Goal: Check status: Check status

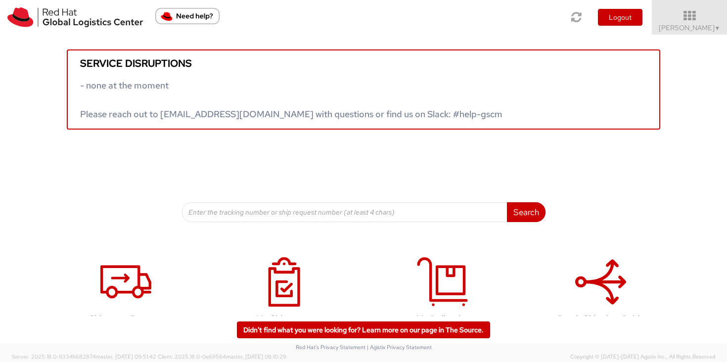
drag, startPoint x: 722, startPoint y: 26, endPoint x: 722, endPoint y: 46, distance: 20.8
click at [722, 26] on link "Sally Chua ▼" at bounding box center [689, 17] width 75 height 35
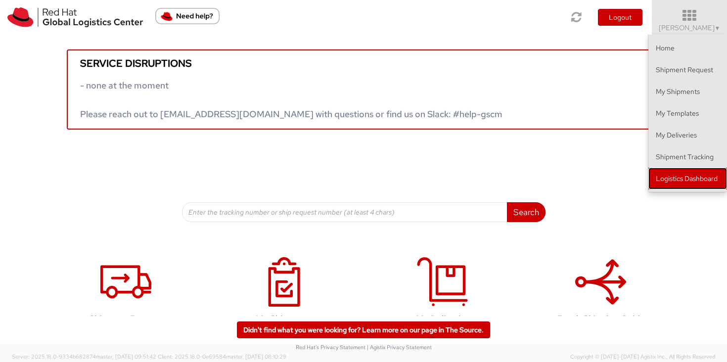
click at [697, 179] on link "Logistics Dashboard" at bounding box center [687, 179] width 79 height 22
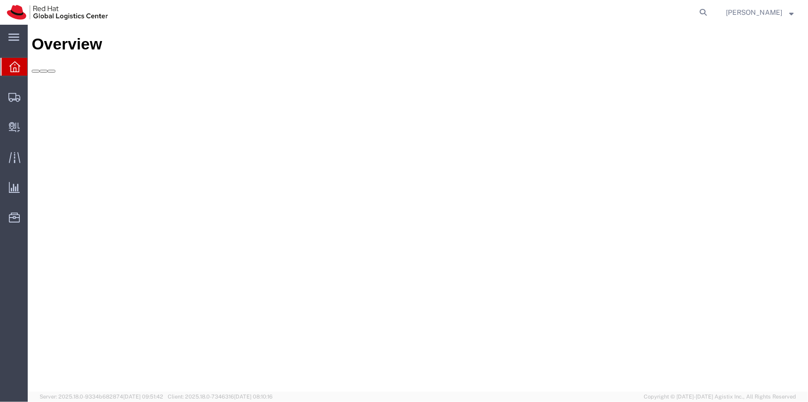
drag, startPoint x: 765, startPoint y: 259, endPoint x: 770, endPoint y: 237, distance: 22.4
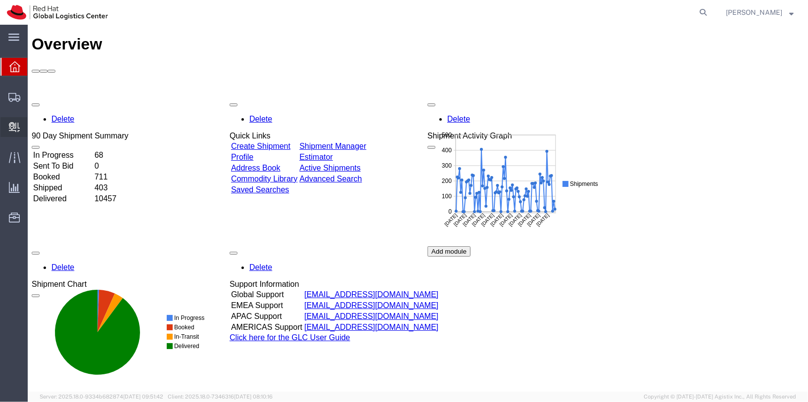
click at [34, 125] on span "Internal Delivery" at bounding box center [30, 127] width 7 height 20
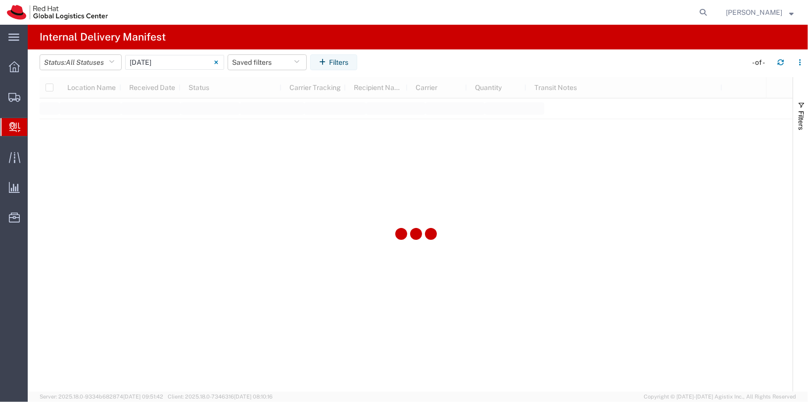
type input "06/11/2025"
type input "06/11/2025 - 06/11/2025"
click at [154, 64] on input "06/11/2025 - 06/11/2025" at bounding box center [174, 62] width 99 height 15
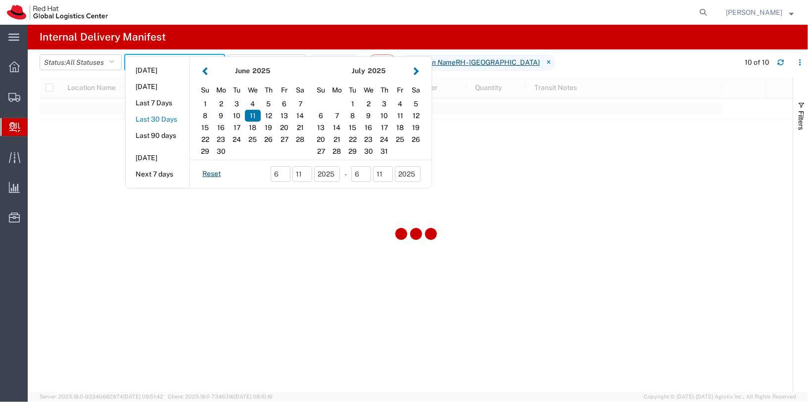
click at [161, 121] on button "Last 30 Days" at bounding box center [158, 119] width 64 height 15
type input "Last 30 Days"
type input "08/04/2025 - 09/02/2025"
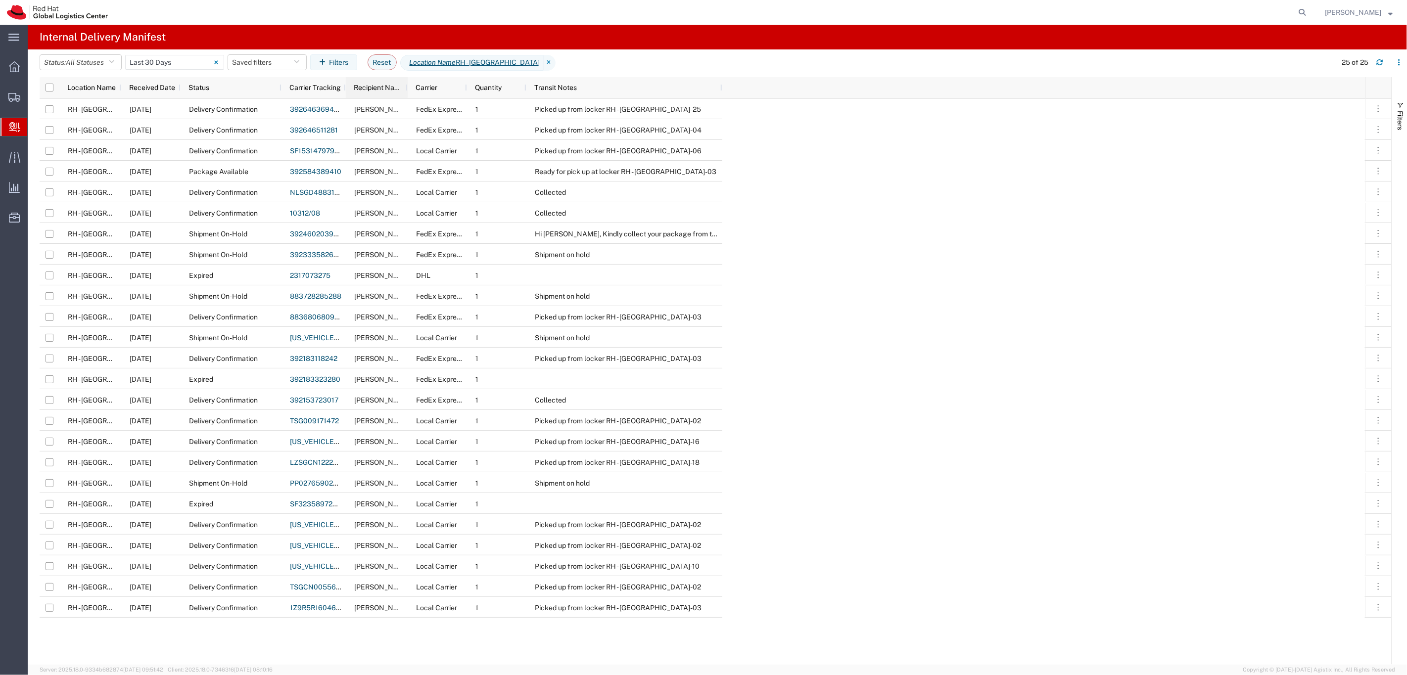
click at [377, 89] on span "Recipient Name" at bounding box center [379, 88] width 50 height 8
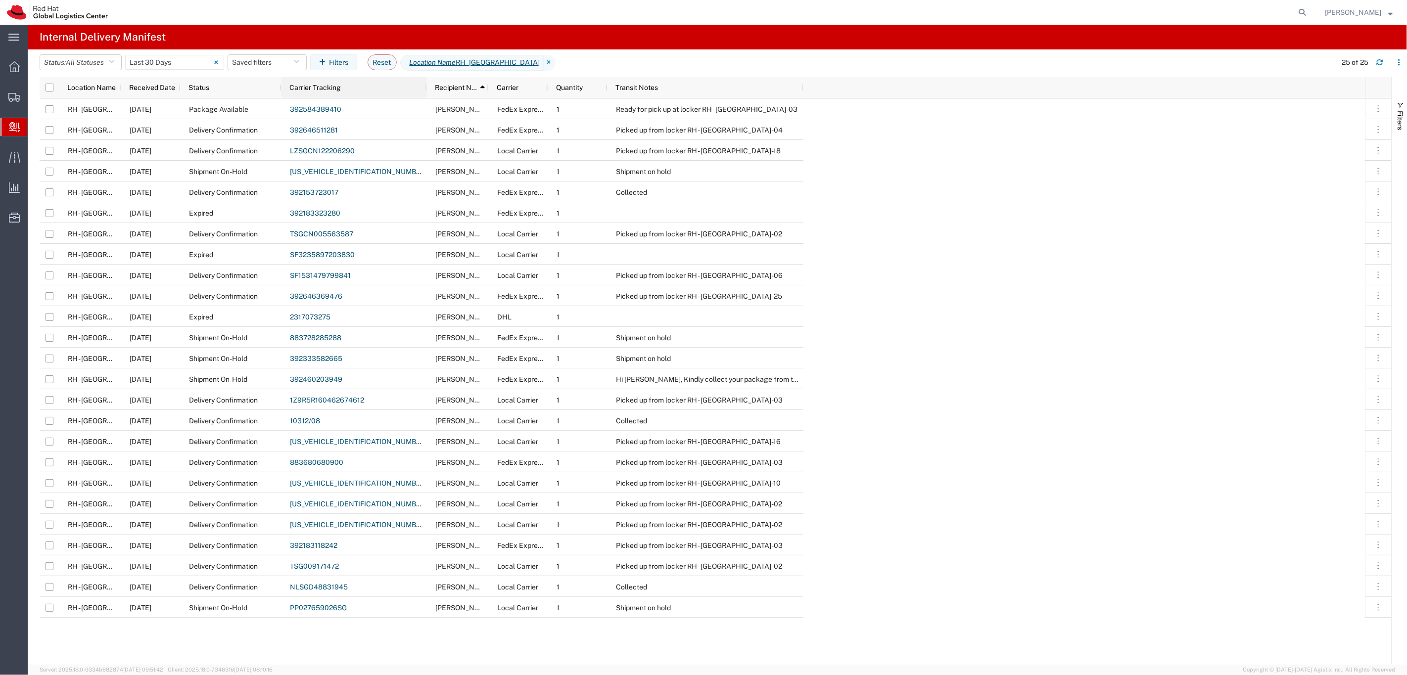
drag, startPoint x: 345, startPoint y: 89, endPoint x: 426, endPoint y: 95, distance: 81.4
click at [426, 95] on div at bounding box center [426, 87] width 4 height 21
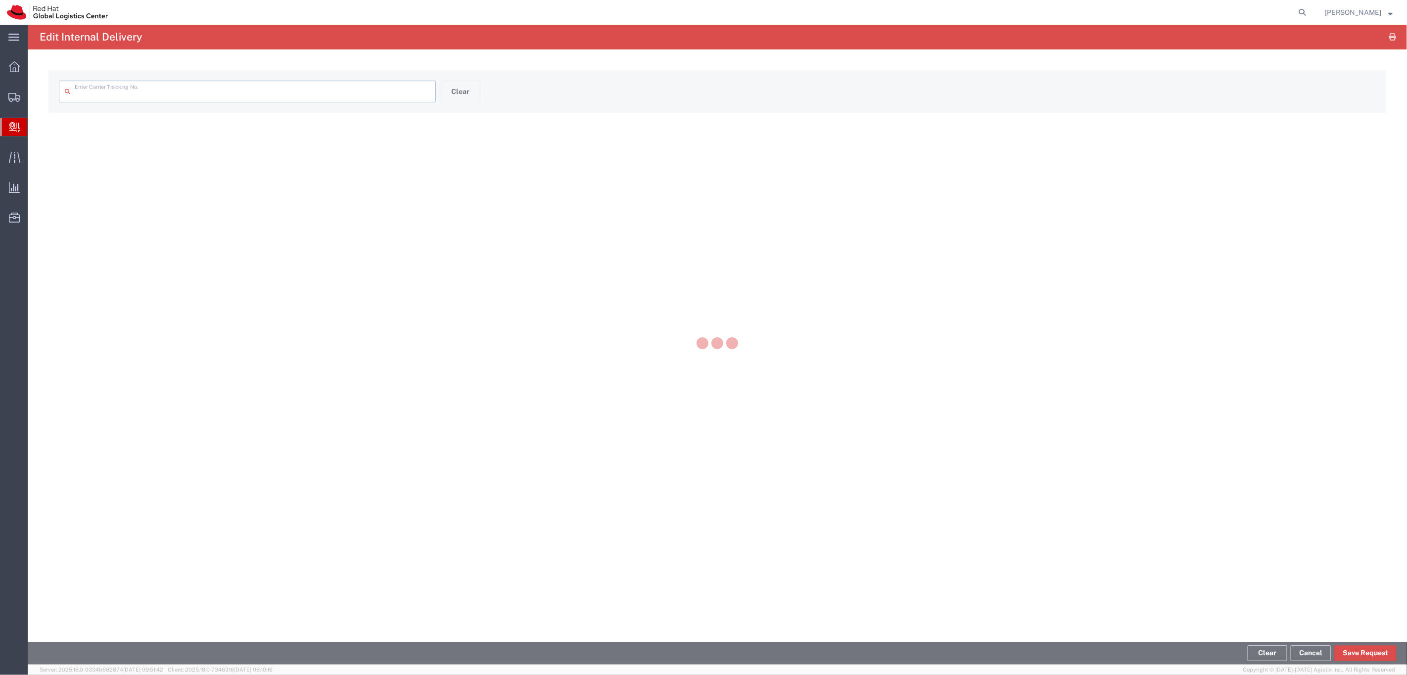
type input "883728285288"
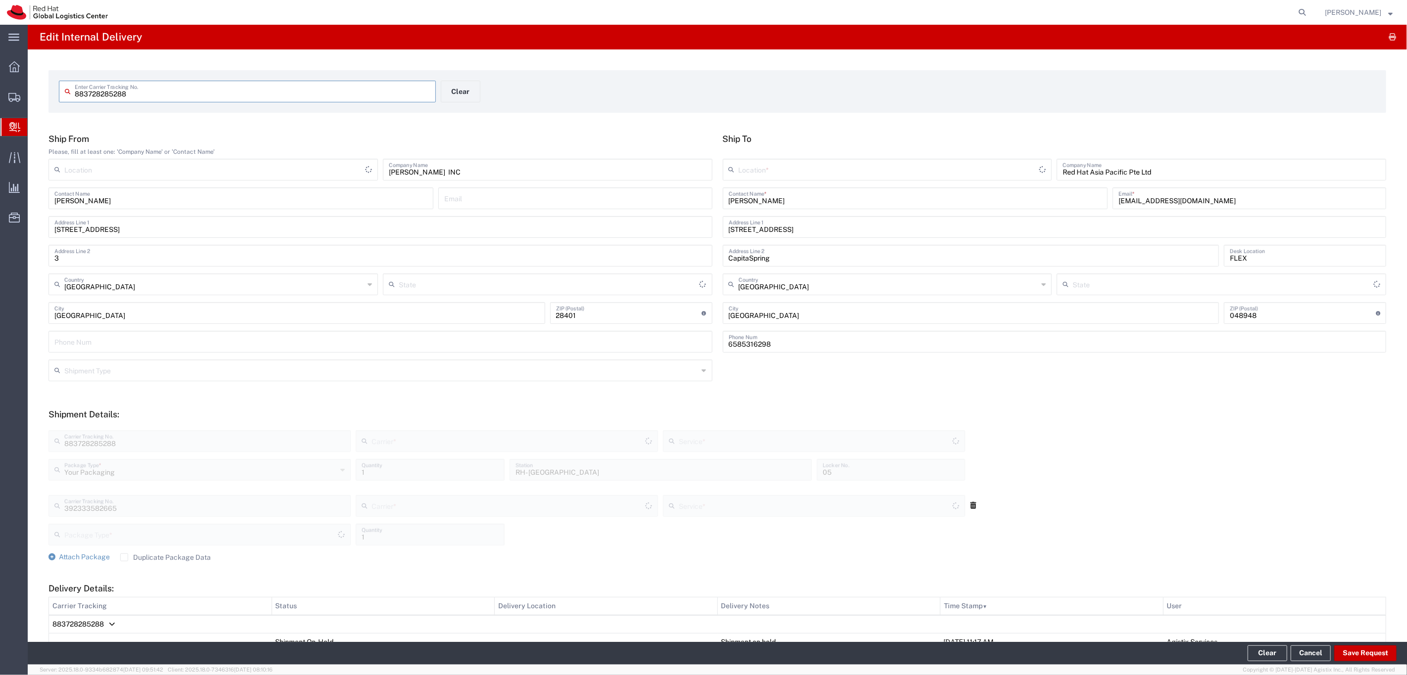
type input "North Carolina"
type input "FedEx Express"
type input "International Economy"
type input "FedEx Express"
type input "Your Packaging"
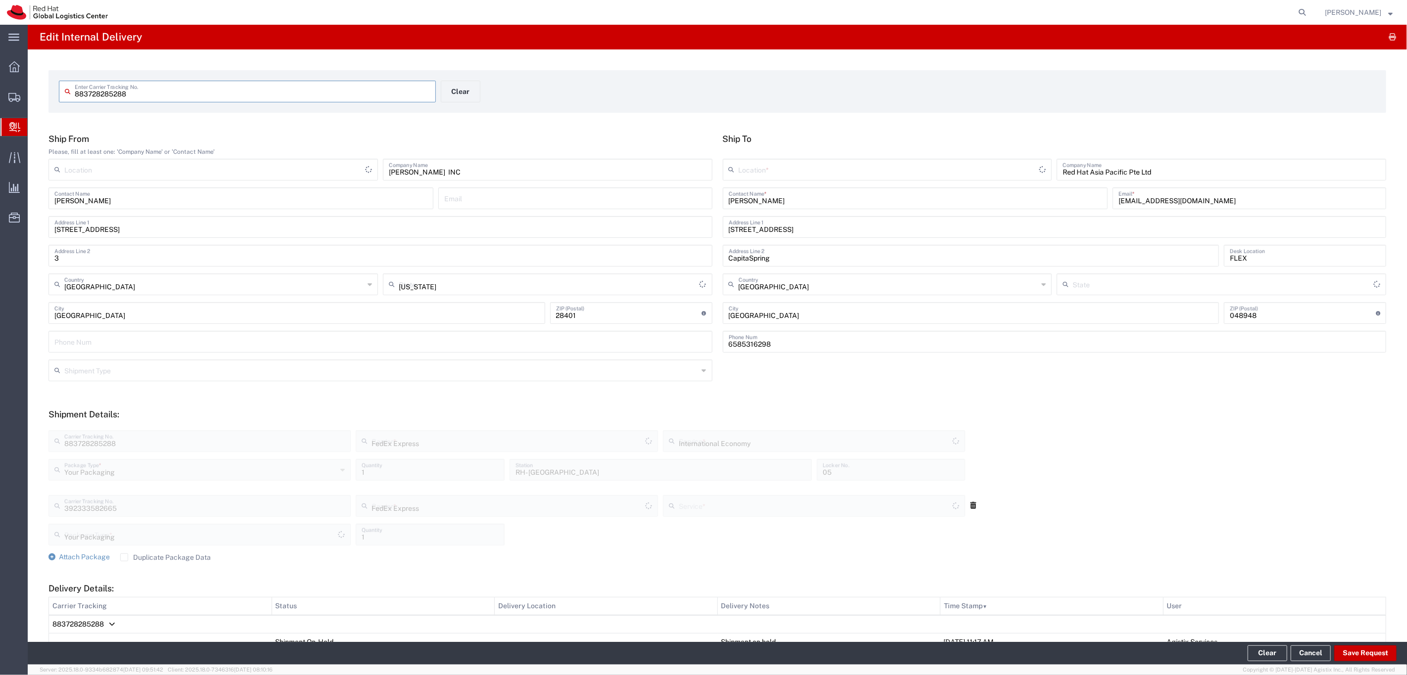
type input "International Priority EOD"
type input "RH - [GEOGRAPHIC_DATA]"
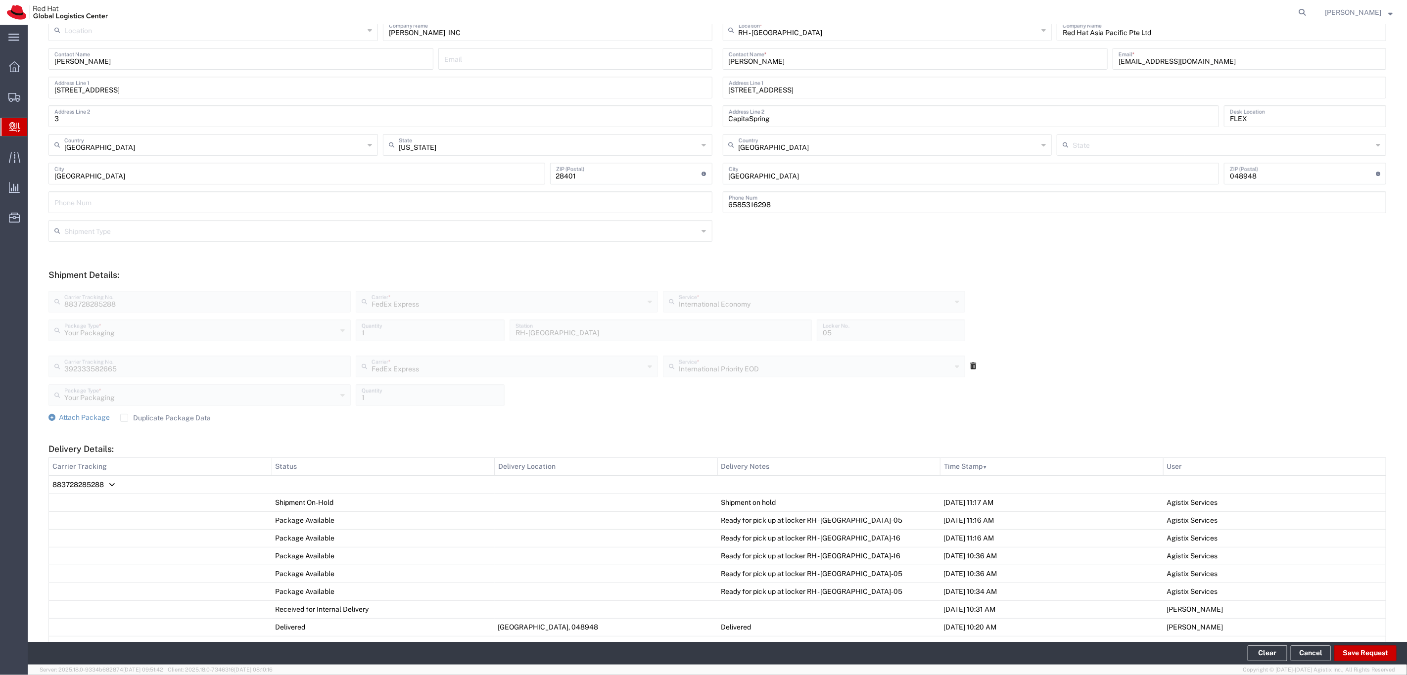
scroll to position [144, 0]
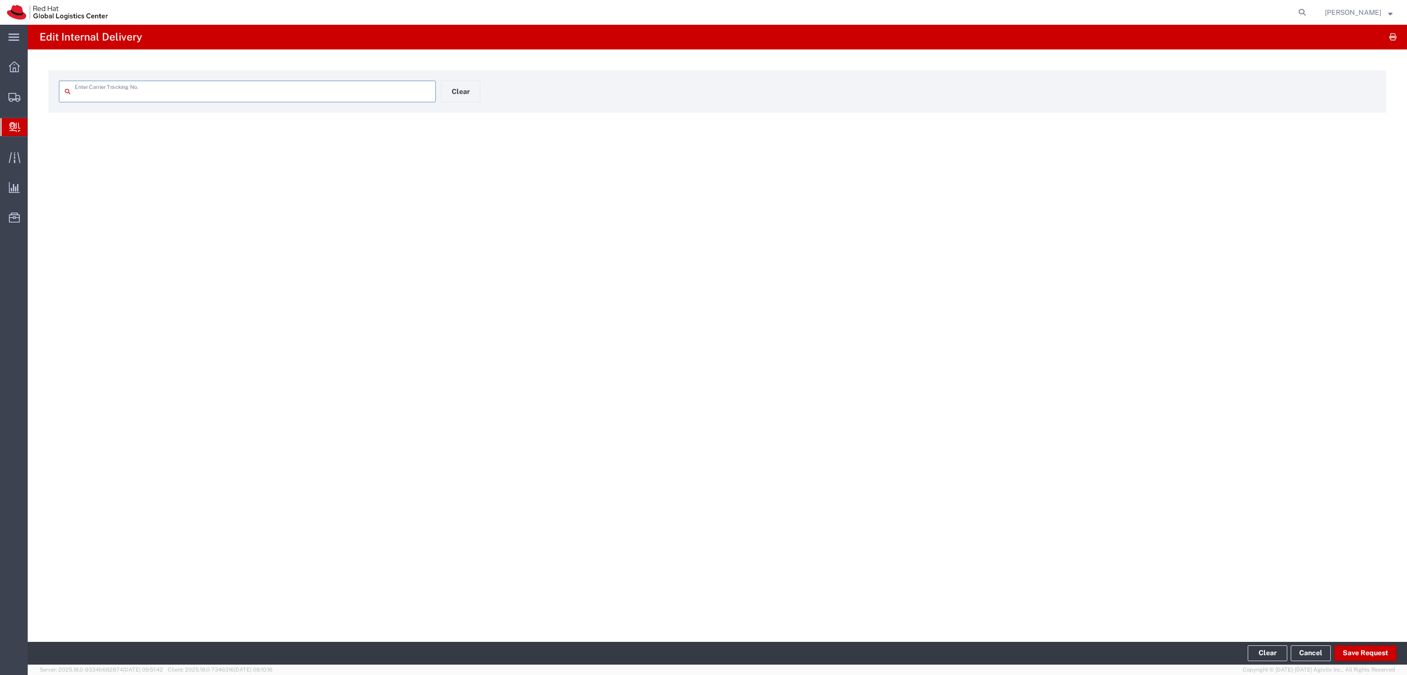
type input "PP027659026SG"
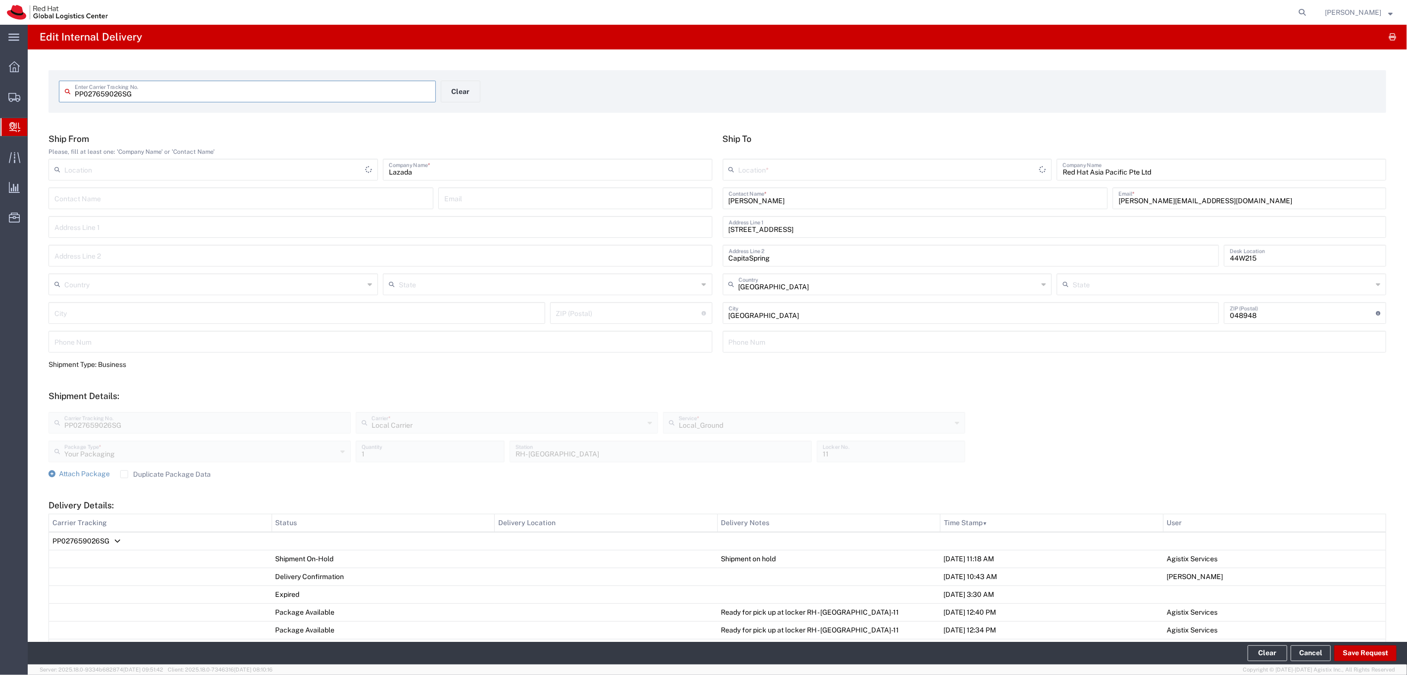
type input "RH - [GEOGRAPHIC_DATA]"
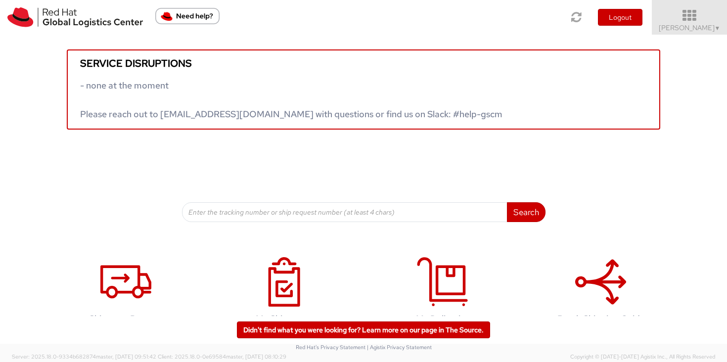
click at [686, 17] on icon at bounding box center [690, 16] width 87 height 14
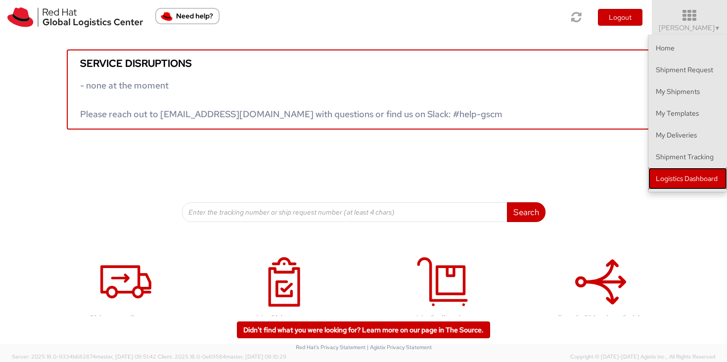
click at [715, 185] on link "Logistics Dashboard" at bounding box center [687, 179] width 79 height 22
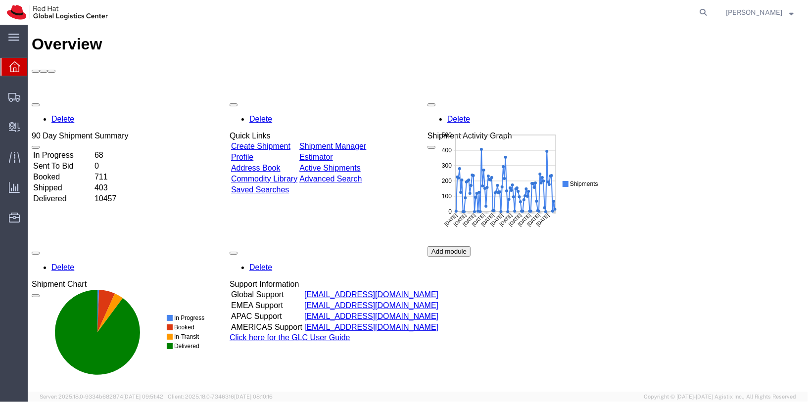
click at [687, 10] on agx-global-search at bounding box center [553, 12] width 317 height 25
click at [710, 11] on icon at bounding box center [703, 12] width 14 height 14
paste input "392728311739"
type input "392728311739"
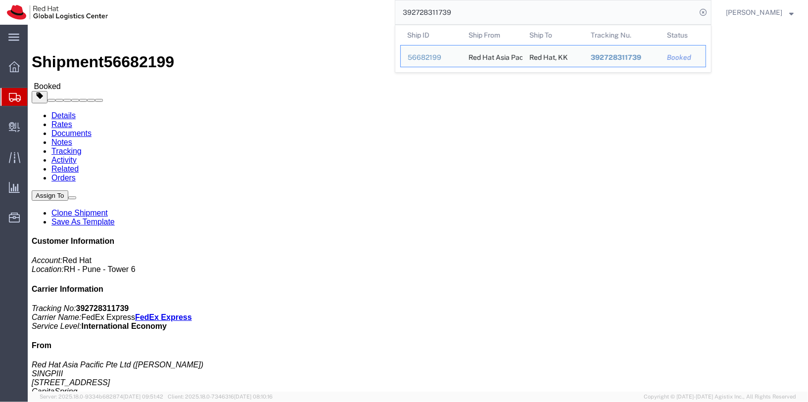
click link "Tracking"
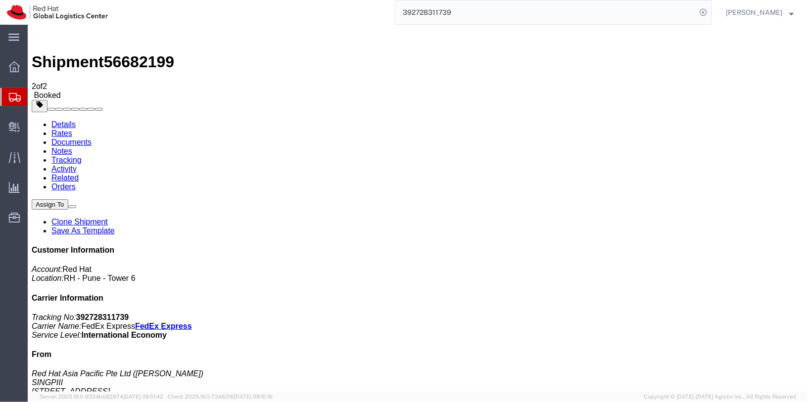
click at [55, 120] on link "Details" at bounding box center [63, 124] width 24 height 8
click p "Pickup request number: SINA1877"
click at [710, 10] on icon at bounding box center [703, 12] width 14 height 14
click at [592, 13] on agx-global-search at bounding box center [553, 12] width 317 height 25
click at [309, 15] on div at bounding box center [413, 12] width 597 height 25
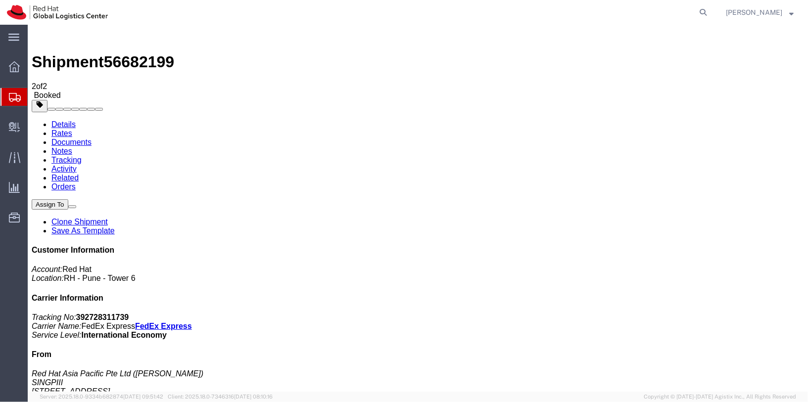
click div "Ship From Red Hat Asia Pacific Pte Ltd ([PERSON_NAME]) SINGPIII [STREET_ADDRESS…"
